Goal: Transaction & Acquisition: Purchase product/service

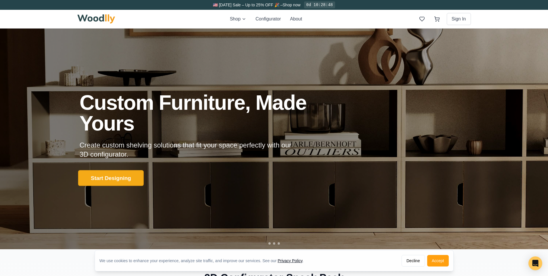
click at [117, 175] on button "Start Designing" at bounding box center [111, 178] width 66 height 16
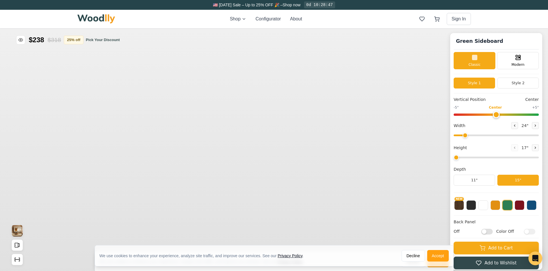
type input "56"
type input "2"
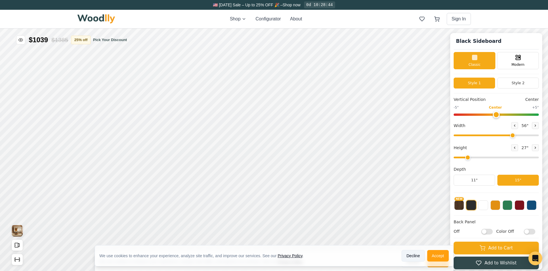
click at [413, 257] on button "Decline" at bounding box center [413, 256] width 23 height 12
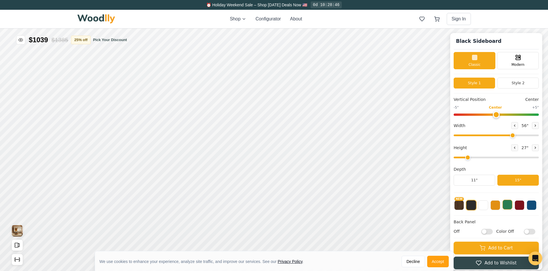
click at [512, 207] on button at bounding box center [508, 205] width 10 height 10
click at [461, 206] on button "NEW" at bounding box center [459, 205] width 10 height 10
click at [511, 206] on div "NEW" at bounding box center [496, 206] width 85 height 19
click at [509, 206] on button at bounding box center [508, 205] width 10 height 10
click at [461, 203] on button "NEW" at bounding box center [459, 205] width 10 height 10
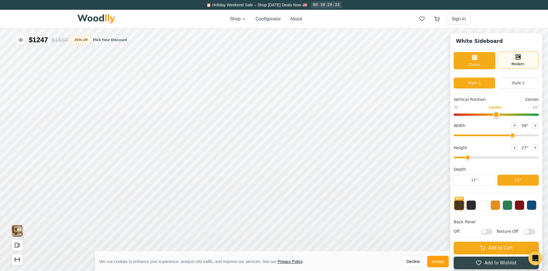
click at [514, 61] on div "Modern" at bounding box center [518, 59] width 42 height 17
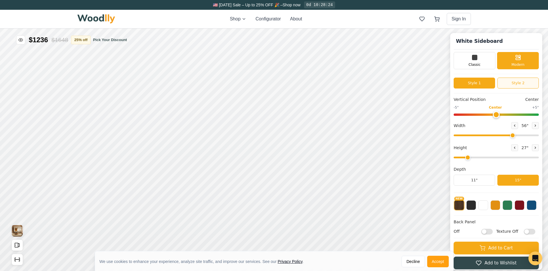
click at [514, 85] on button "Style 2" at bounding box center [517, 83] width 41 height 11
click at [489, 83] on button "Style 1" at bounding box center [474, 83] width 41 height 11
click at [524, 83] on button "Style 2" at bounding box center [517, 83] width 41 height 11
click at [484, 83] on button "Style 1" at bounding box center [474, 83] width 41 height 11
drag, startPoint x: 500, startPoint y: 113, endPoint x: 474, endPoint y: 113, distance: 25.3
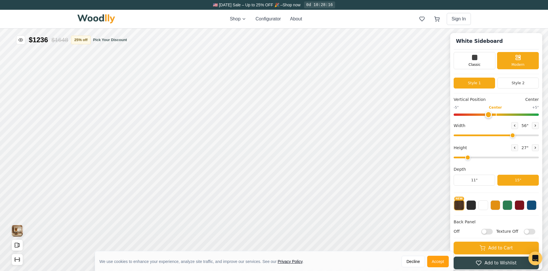
click at [474, 114] on input "range" at bounding box center [496, 115] width 85 height 2
drag, startPoint x: 477, startPoint y: 113, endPoint x: 516, endPoint y: 113, distance: 38.6
click at [516, 114] on input "range" at bounding box center [496, 115] width 85 height 2
drag, startPoint x: 516, startPoint y: 113, endPoint x: 501, endPoint y: 113, distance: 15.3
type input "0"
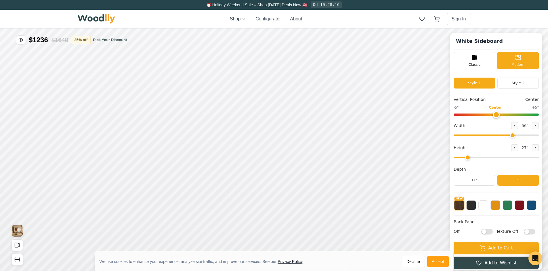
click at [501, 114] on input "range" at bounding box center [496, 115] width 85 height 2
click at [491, 181] on button "11"" at bounding box center [474, 180] width 41 height 11
click at [520, 181] on button "15"" at bounding box center [517, 180] width 41 height 11
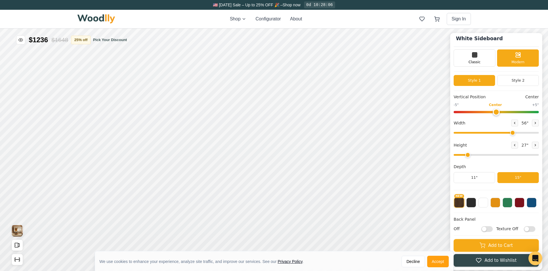
scroll to position [3, 0]
click at [493, 228] on input "Off" at bounding box center [487, 229] width 12 height 6
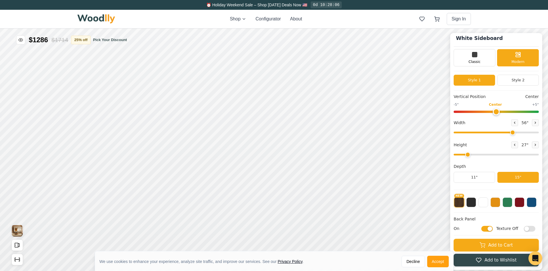
click at [488, 229] on input "On" at bounding box center [487, 229] width 12 height 6
checkbox input "false"
click at [535, 228] on input "Texture Off" at bounding box center [530, 229] width 12 height 6
click at [530, 229] on input "Texture On" at bounding box center [530, 229] width 12 height 6
checkbox input "false"
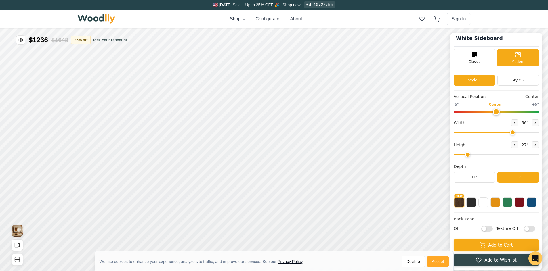
click at [447, 259] on button "Accept" at bounding box center [438, 262] width 22 height 12
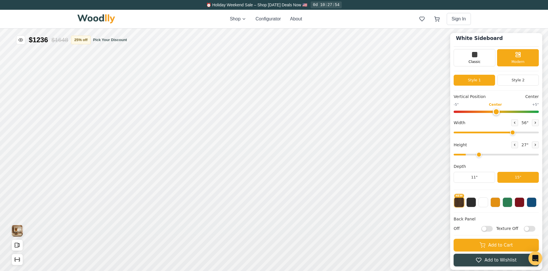
drag, startPoint x: 475, startPoint y: 154, endPoint x: 519, endPoint y: 159, distance: 44.5
click at [518, 156] on input "range" at bounding box center [496, 155] width 85 height 2
drag, startPoint x: 517, startPoint y: 155, endPoint x: 502, endPoint y: 155, distance: 15.0
click at [502, 155] on input "range" at bounding box center [496, 155] width 85 height 2
drag, startPoint x: 505, startPoint y: 154, endPoint x: 492, endPoint y: 156, distance: 13.6
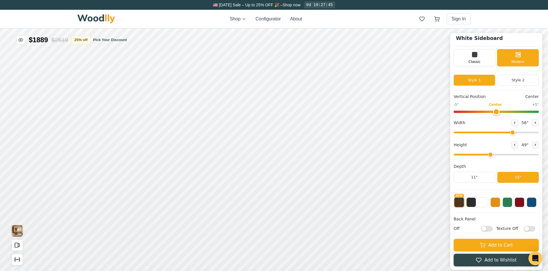
click at [492, 156] on input "range" at bounding box center [496, 155] width 85 height 2
drag, startPoint x: 493, startPoint y: 155, endPoint x: 478, endPoint y: 157, distance: 14.5
click at [478, 156] on input "range" at bounding box center [496, 155] width 85 height 2
click at [479, 155] on input "range" at bounding box center [496, 155] width 85 height 2
type input "2"
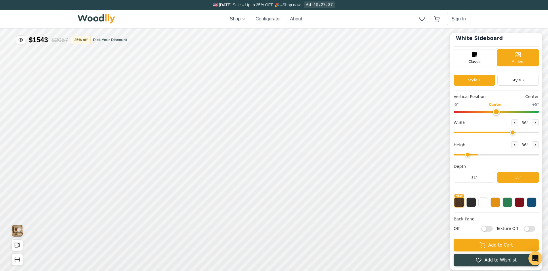
click at [472, 155] on input "range" at bounding box center [496, 155] width 85 height 2
click at [478, 63] on span "Classic" at bounding box center [475, 61] width 12 height 5
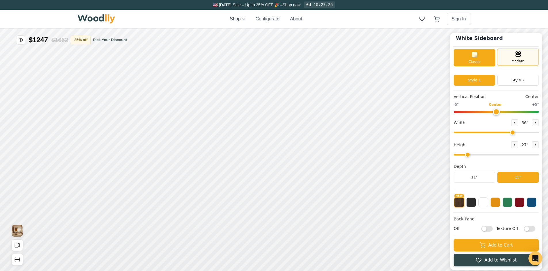
click at [520, 59] on span "Modern" at bounding box center [518, 61] width 13 height 5
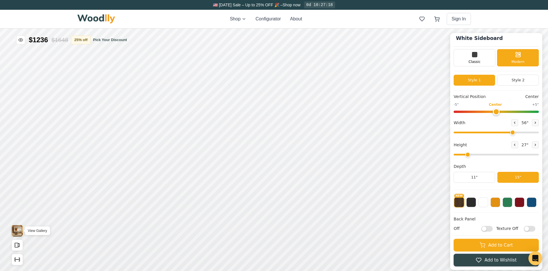
click at [15, 232] on img "View Gallery" at bounding box center [17, 231] width 11 height 12
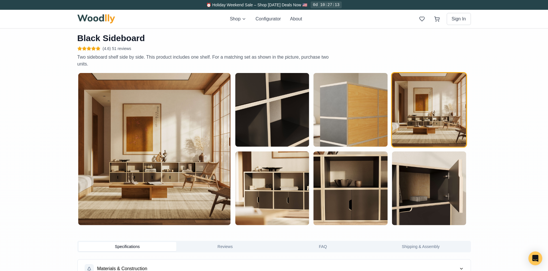
scroll to position [0, 0]
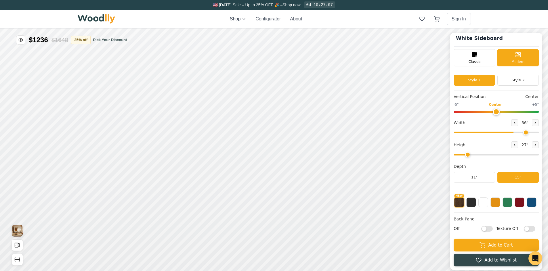
click at [529, 133] on input "range" at bounding box center [496, 133] width 85 height 2
click at [536, 132] on input "range" at bounding box center [496, 133] width 85 height 2
drag, startPoint x: 536, startPoint y: 131, endPoint x: 543, endPoint y: 132, distance: 6.6
click at [539, 132] on input "range" at bounding box center [496, 133] width 85 height 2
click at [18, 243] on icon "Open All Doors and Drawers" at bounding box center [17, 245] width 6 height 6
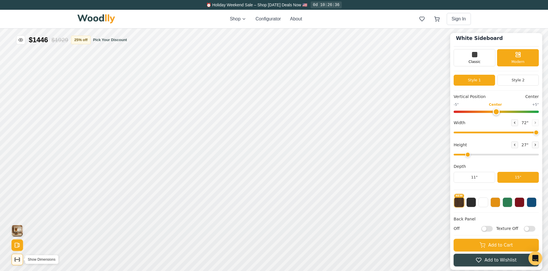
click at [17, 262] on icon "Show Dimensions" at bounding box center [17, 260] width 6 height 6
click at [19, 231] on img "View Gallery" at bounding box center [17, 231] width 11 height 12
click at [505, 77] on button "Style 2" at bounding box center [517, 80] width 41 height 11
click at [495, 78] on button "Style 1" at bounding box center [474, 80] width 41 height 11
click at [514, 77] on button "Style 2" at bounding box center [517, 80] width 41 height 11
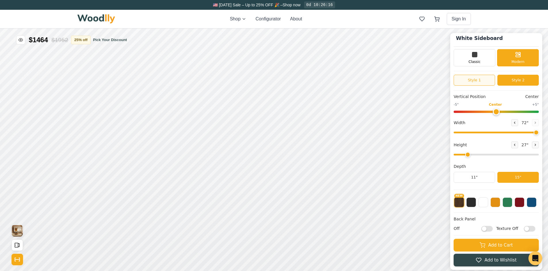
click at [489, 79] on button "Style 1" at bounding box center [474, 80] width 41 height 11
click at [522, 132] on input "range" at bounding box center [496, 133] width 85 height 2
type input "61"
click at [523, 132] on input "range" at bounding box center [496, 133] width 85 height 2
click at [16, 230] on img "View Gallery" at bounding box center [17, 231] width 11 height 12
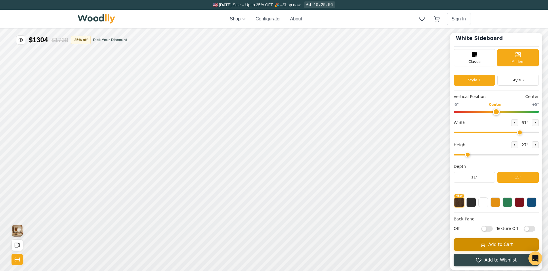
click at [500, 243] on button "Add to Cart" at bounding box center [496, 245] width 85 height 13
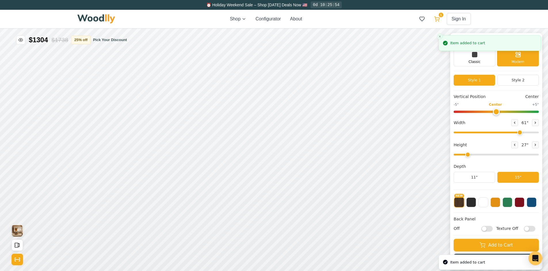
click at [437, 17] on icon at bounding box center [437, 19] width 6 height 6
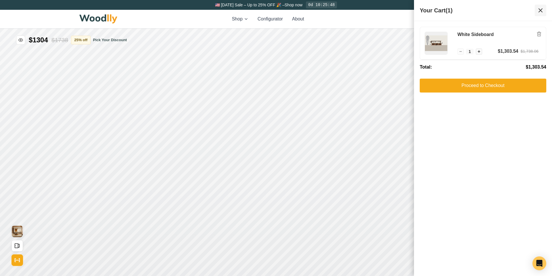
click at [545, 13] on button at bounding box center [541, 11] width 12 height 12
